Goal: Task Accomplishment & Management: Manage account settings

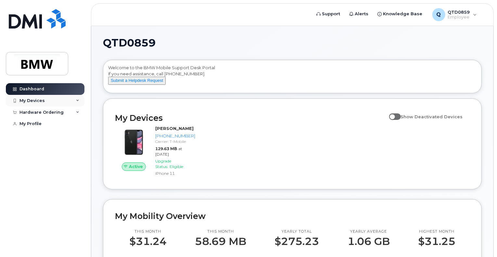
click at [34, 99] on div "My Devices" at bounding box center [31, 100] width 25 height 5
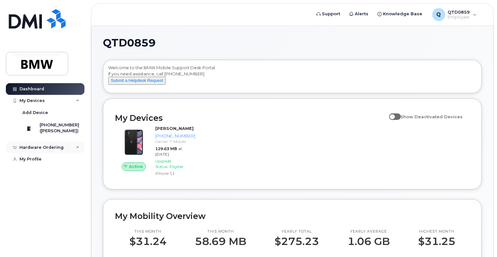
click at [50, 150] on div "Hardware Ordering" at bounding box center [41, 147] width 44 height 5
click at [36, 184] on div "Dashboard My Devices Add Device [PHONE_NUMBER] ([PERSON_NAME]) Hardware Orderin…" at bounding box center [46, 165] width 80 height 164
click at [32, 173] on link "My Profile" at bounding box center [45, 172] width 79 height 12
click at [30, 174] on div "My Profile" at bounding box center [30, 171] width 22 height 5
